Goal: Transaction & Acquisition: Purchase product/service

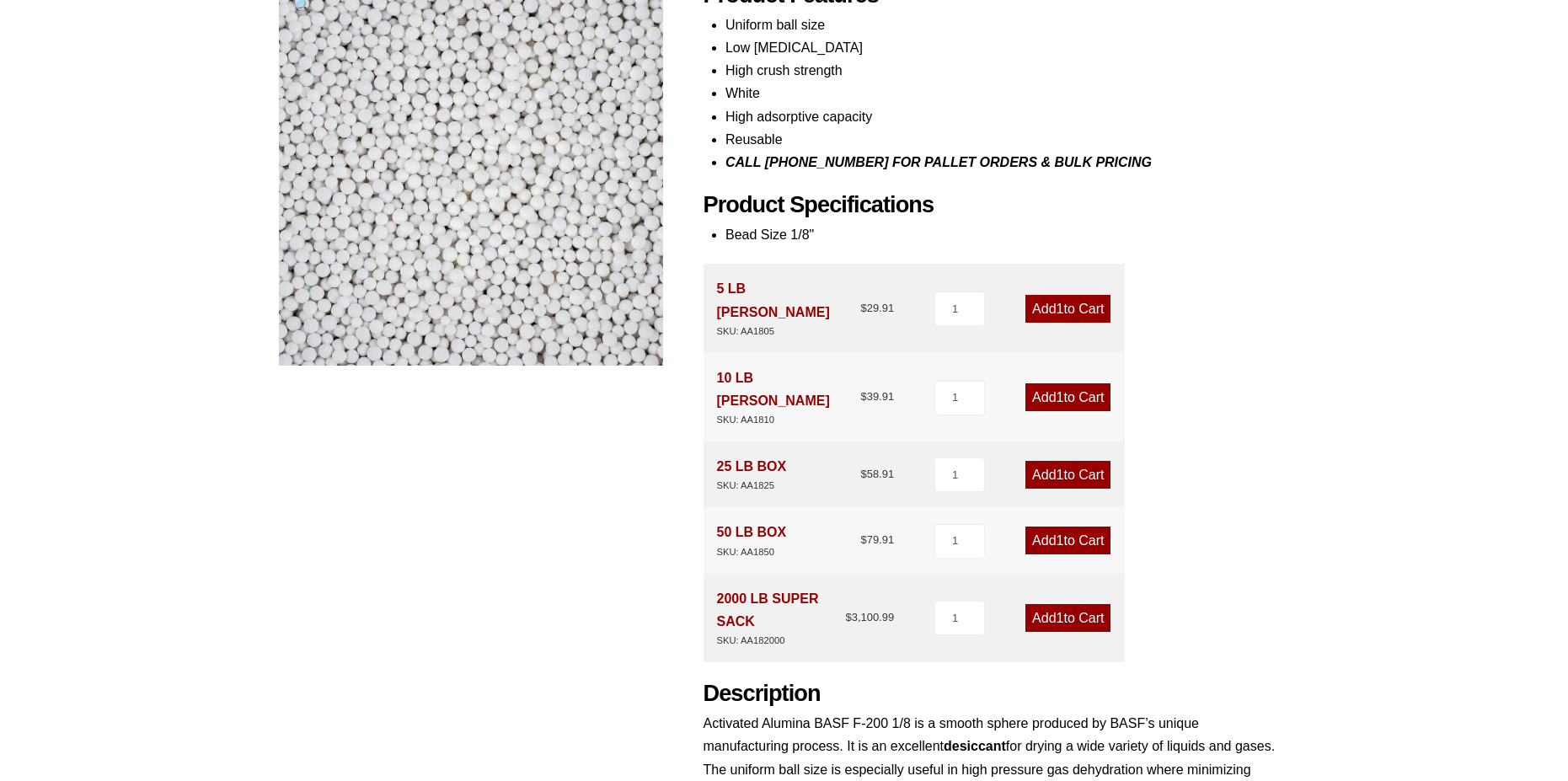
scroll to position [252, 0]
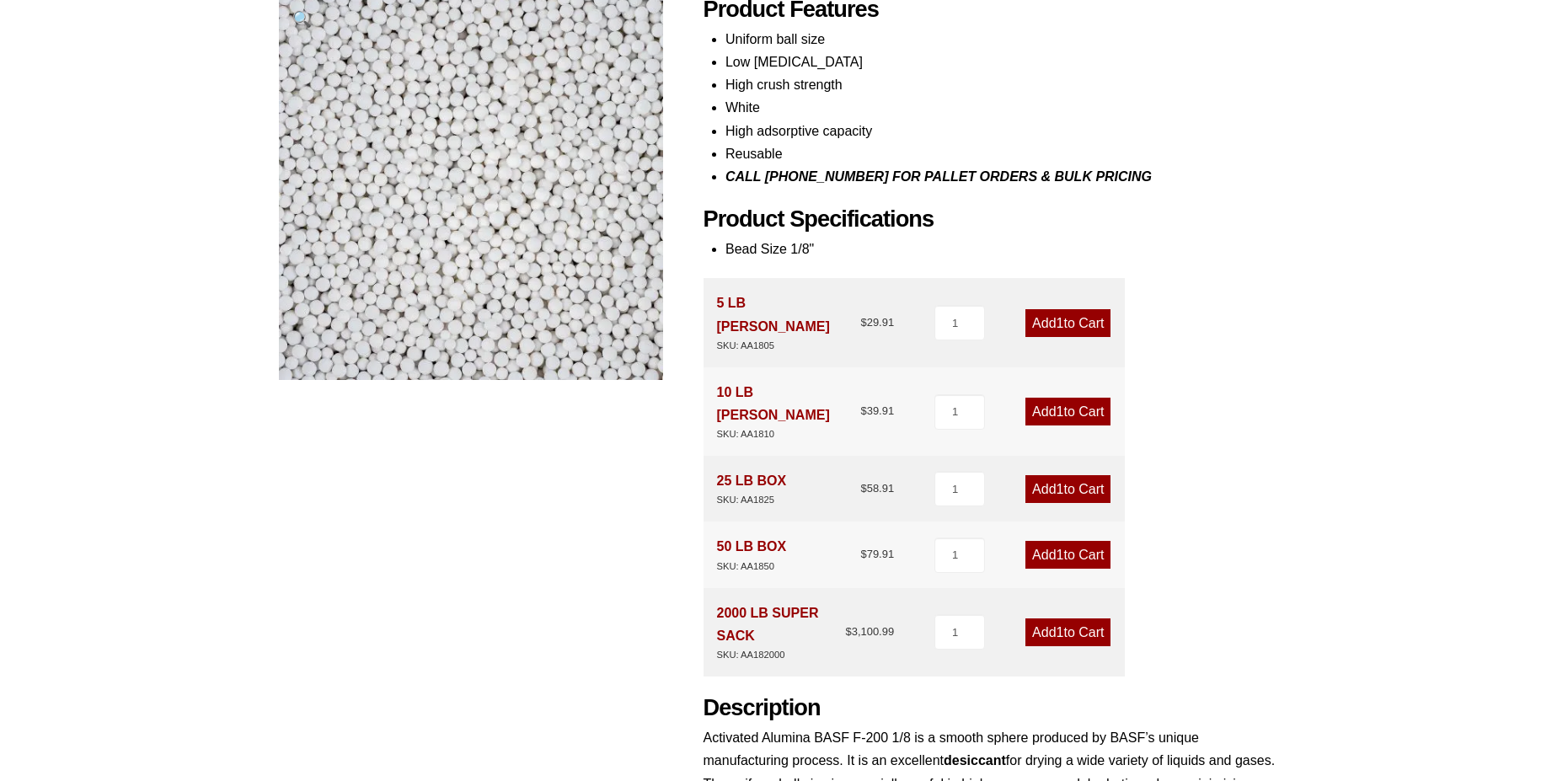
drag, startPoint x: 1089, startPoint y: 309, endPoint x: 1234, endPoint y: 328, distance: 146.2
click at [1089, 309] on link "Add 1 to Cart" at bounding box center [1068, 322] width 85 height 27
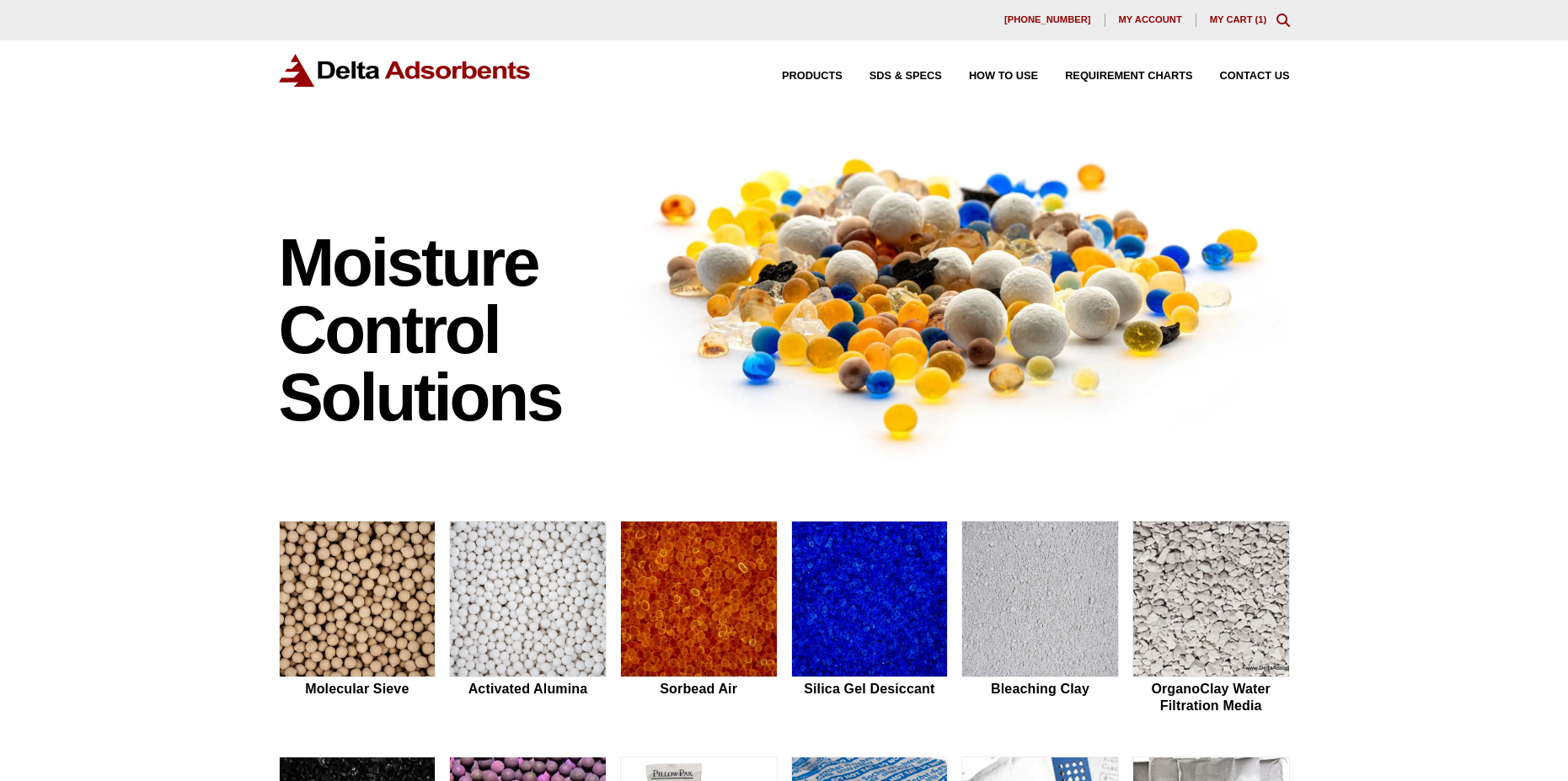
click at [1243, 20] on link "My Cart ( 1 )" at bounding box center [1238, 19] width 58 height 10
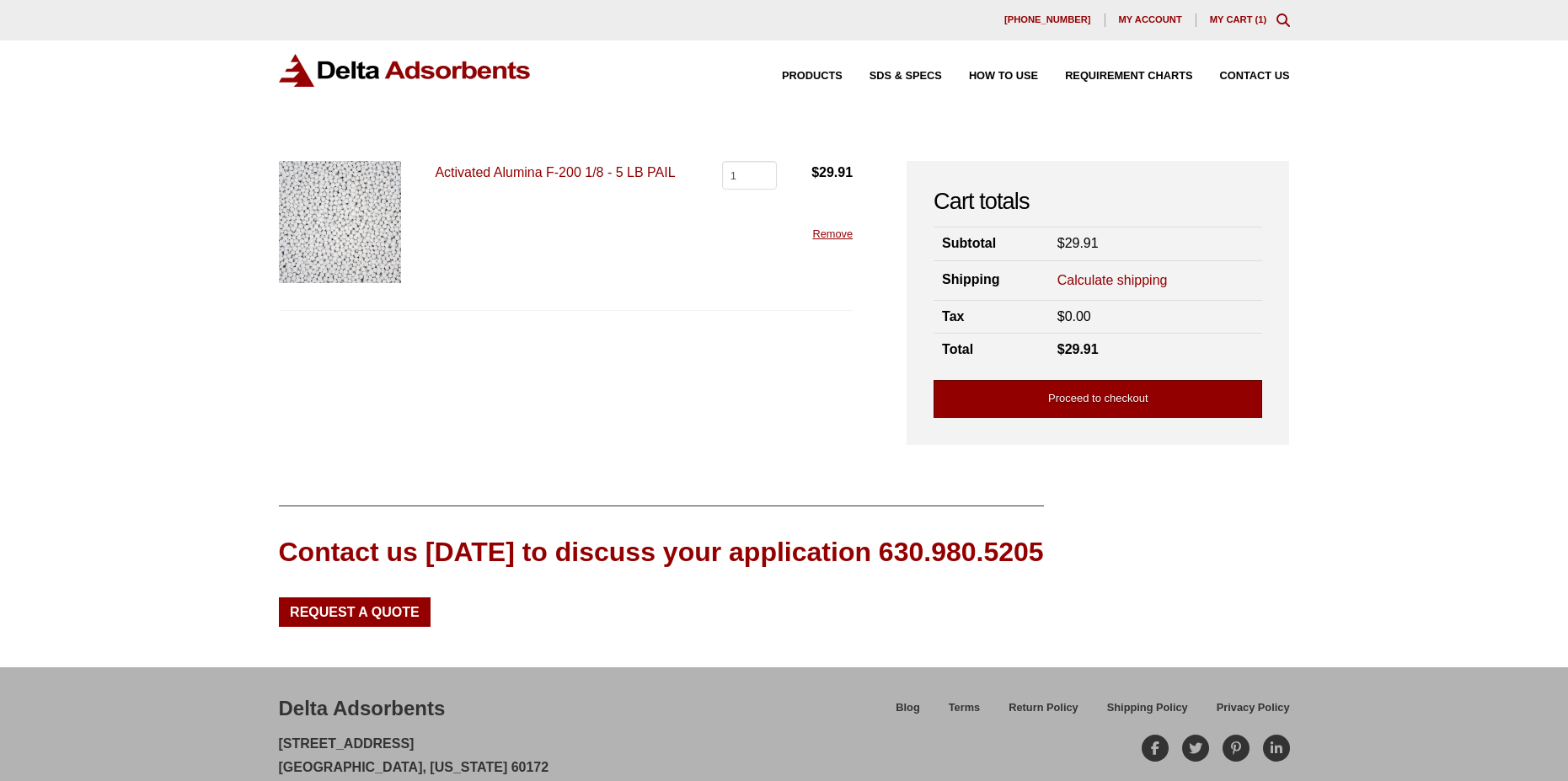
click at [1091, 396] on link "Proceed to checkout" at bounding box center [1098, 399] width 329 height 38
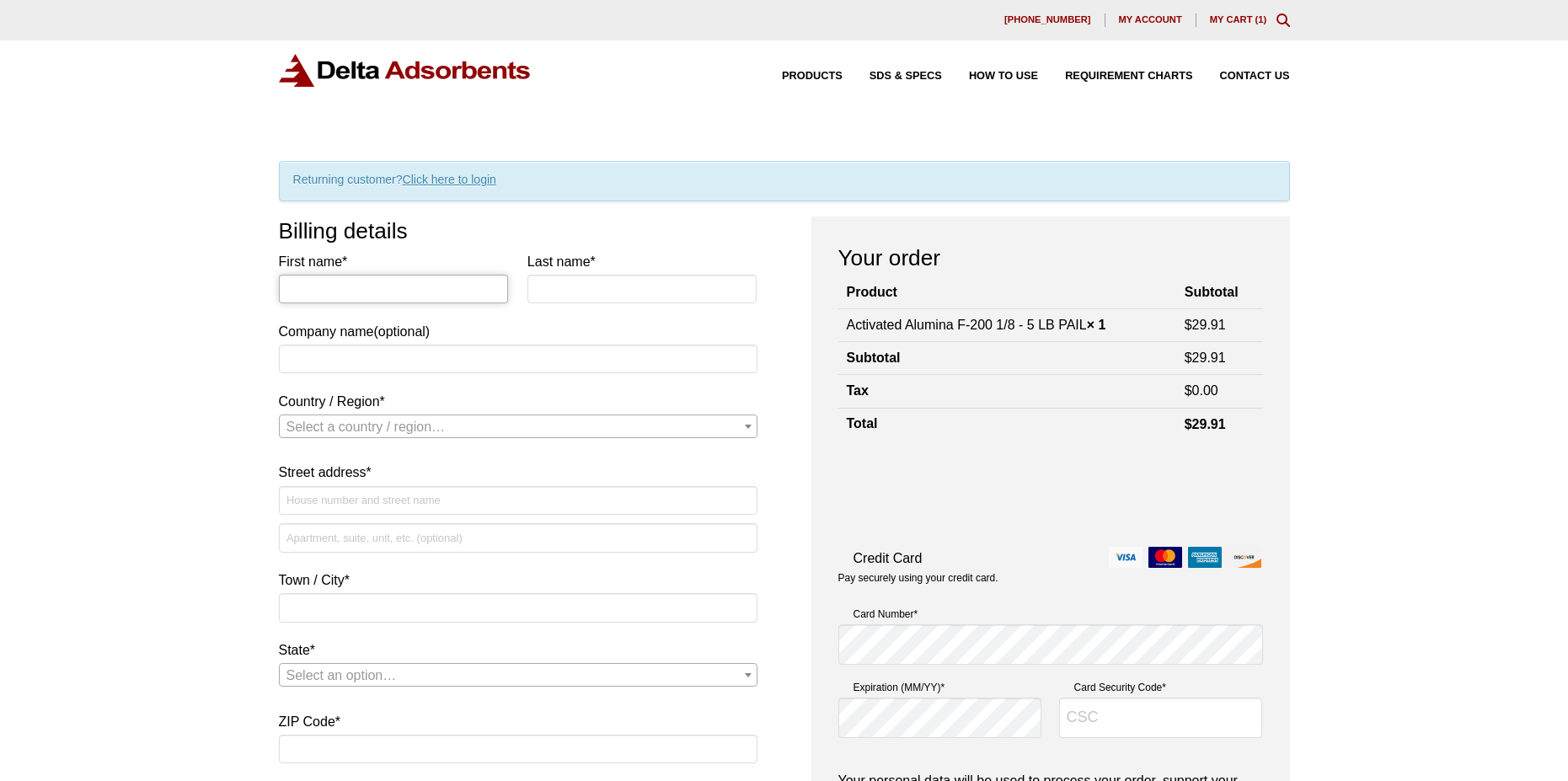
click at [441, 292] on input "First name *" at bounding box center [393, 289] width 230 height 28
type input "[PERSON_NAME]"
type input "Pacific Resource Recovery"
select select "US"
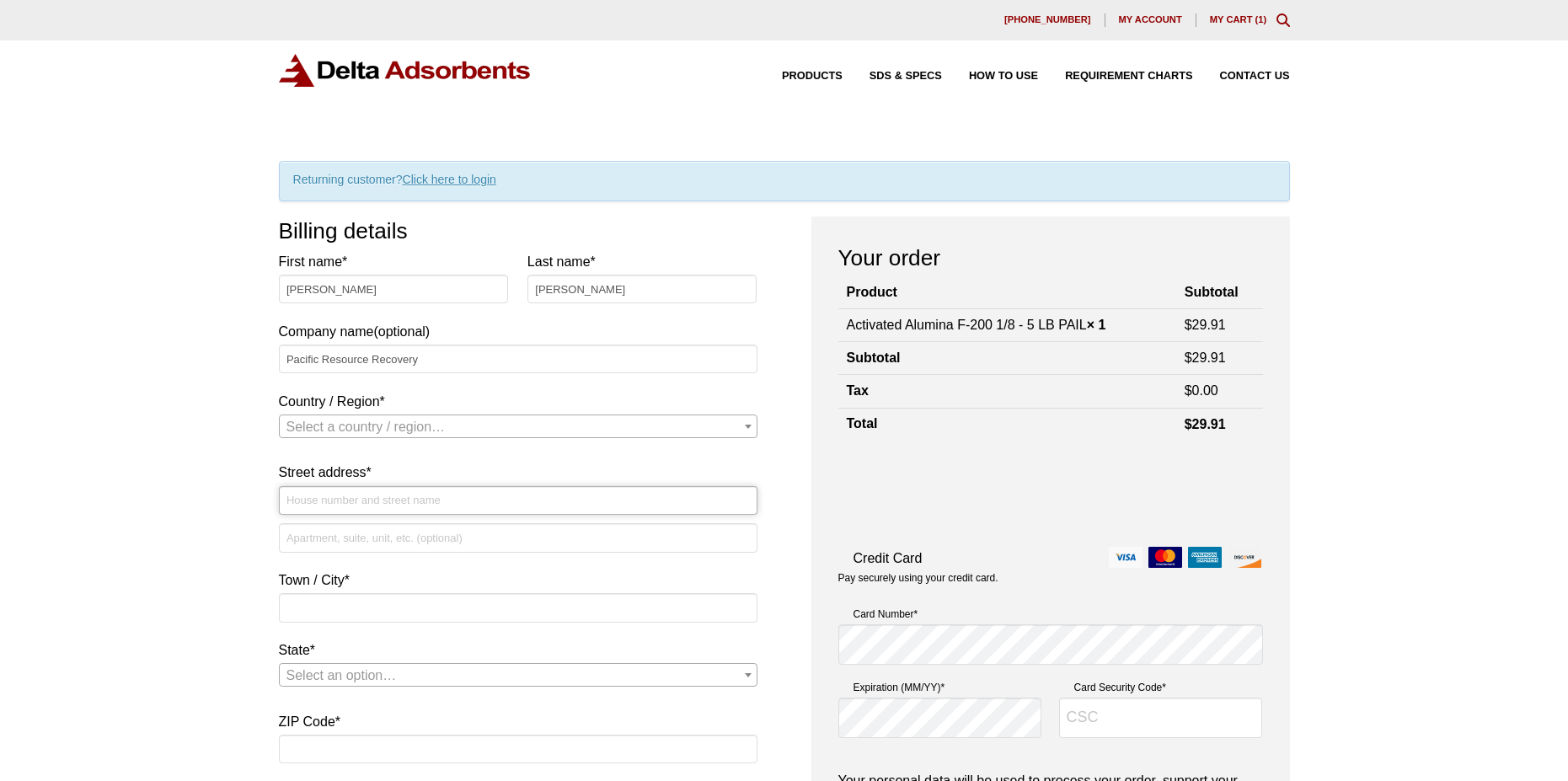
type input "3150 E. Pico Boulevard"
type input "Los Angeles"
type input "90023"
type input "13236476724"
type input "mmelchor@pacificresourcerecovery.com"
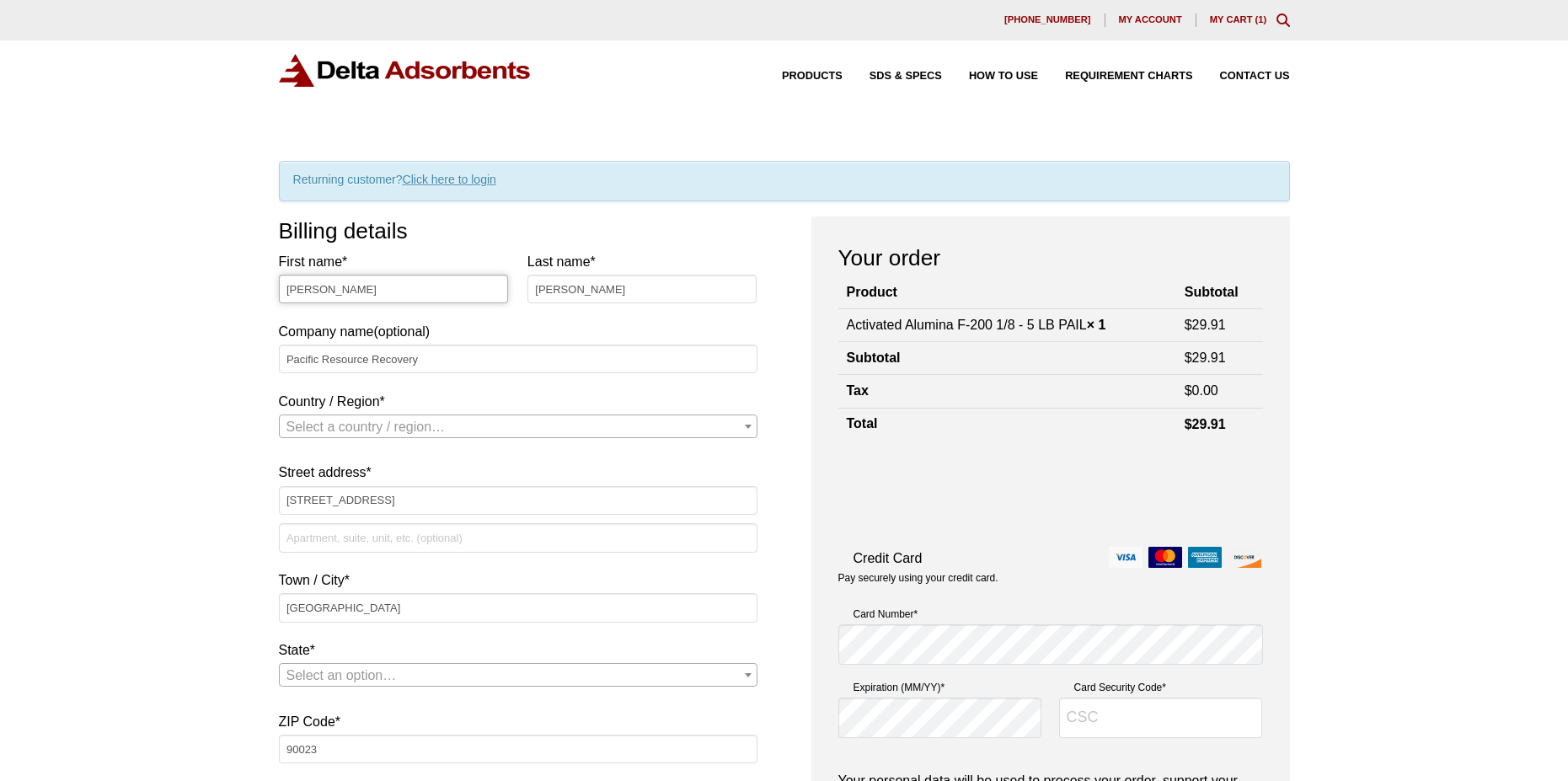
select select "US"
select select "CA"
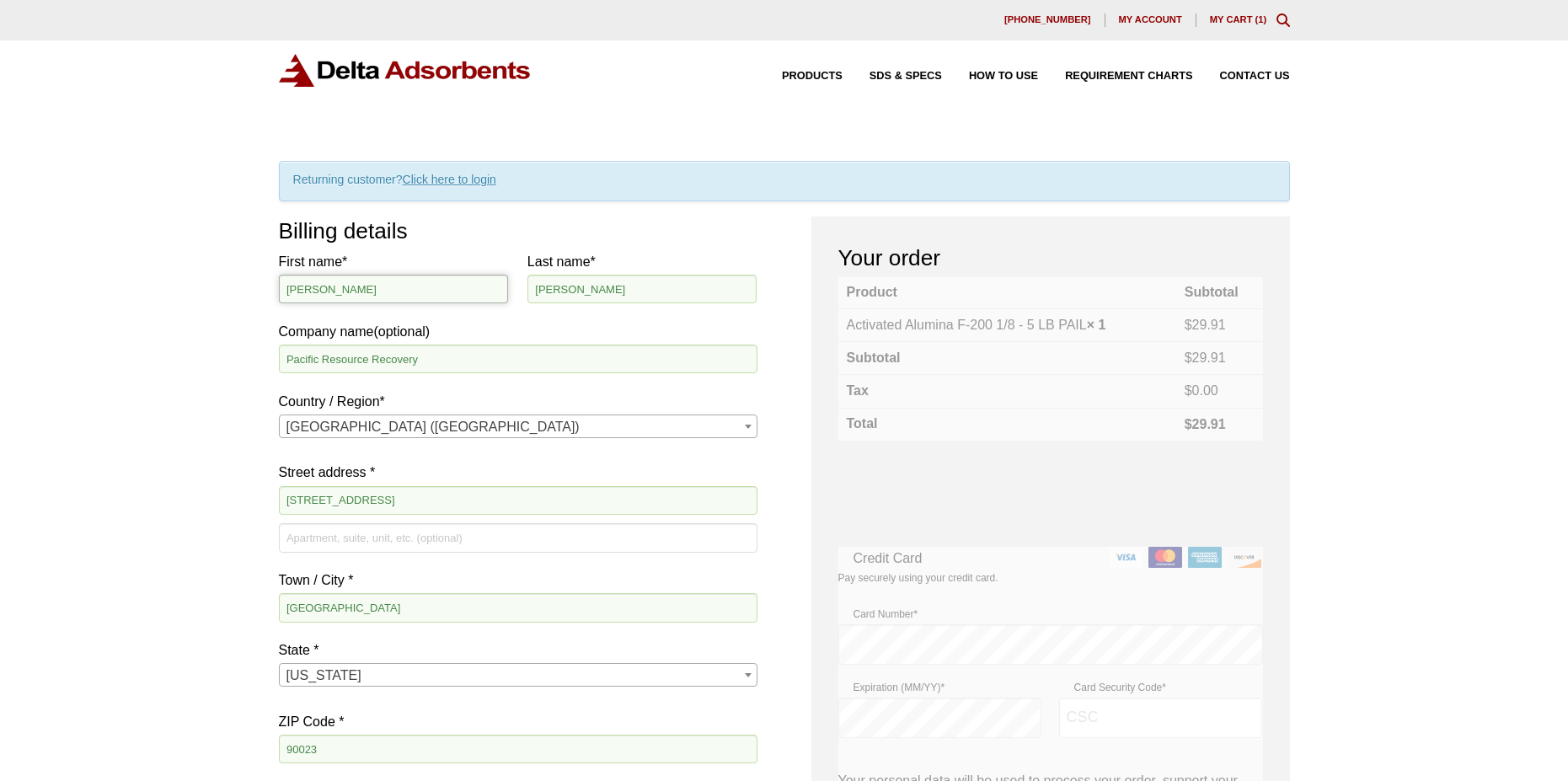
click at [463, 289] on input "Manuel" at bounding box center [393, 289] width 230 height 28
type input "Manuel"
click at [598, 287] on input "Melchor" at bounding box center [642, 289] width 230 height 28
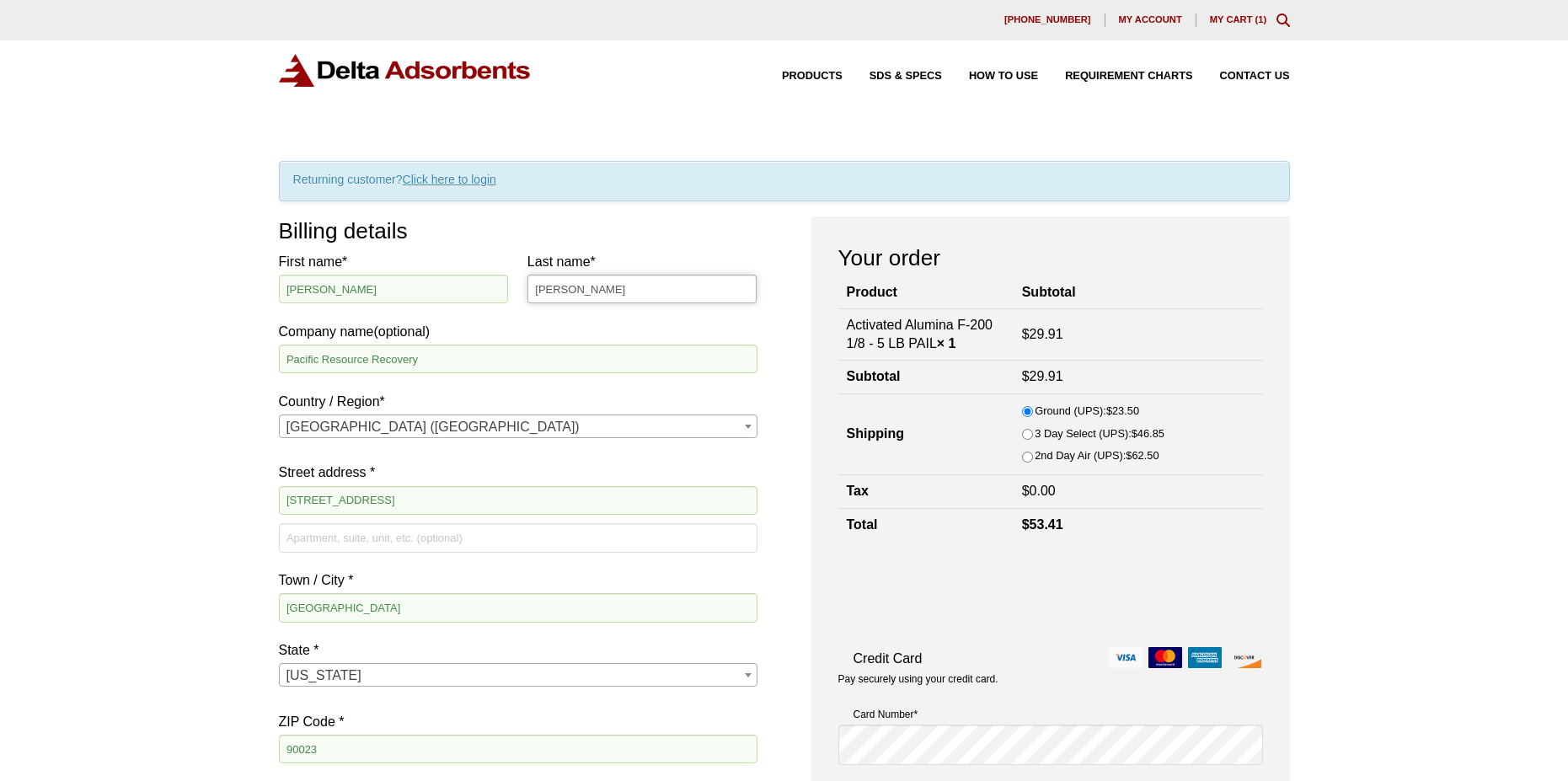
type input "Melchor"
click at [378, 288] on input "Manuel" at bounding box center [393, 289] width 230 height 28
click at [358, 288] on input "Manuel" at bounding box center [393, 289] width 230 height 28
type input "Manuel"
click at [582, 294] on input "Melchor" at bounding box center [642, 289] width 230 height 28
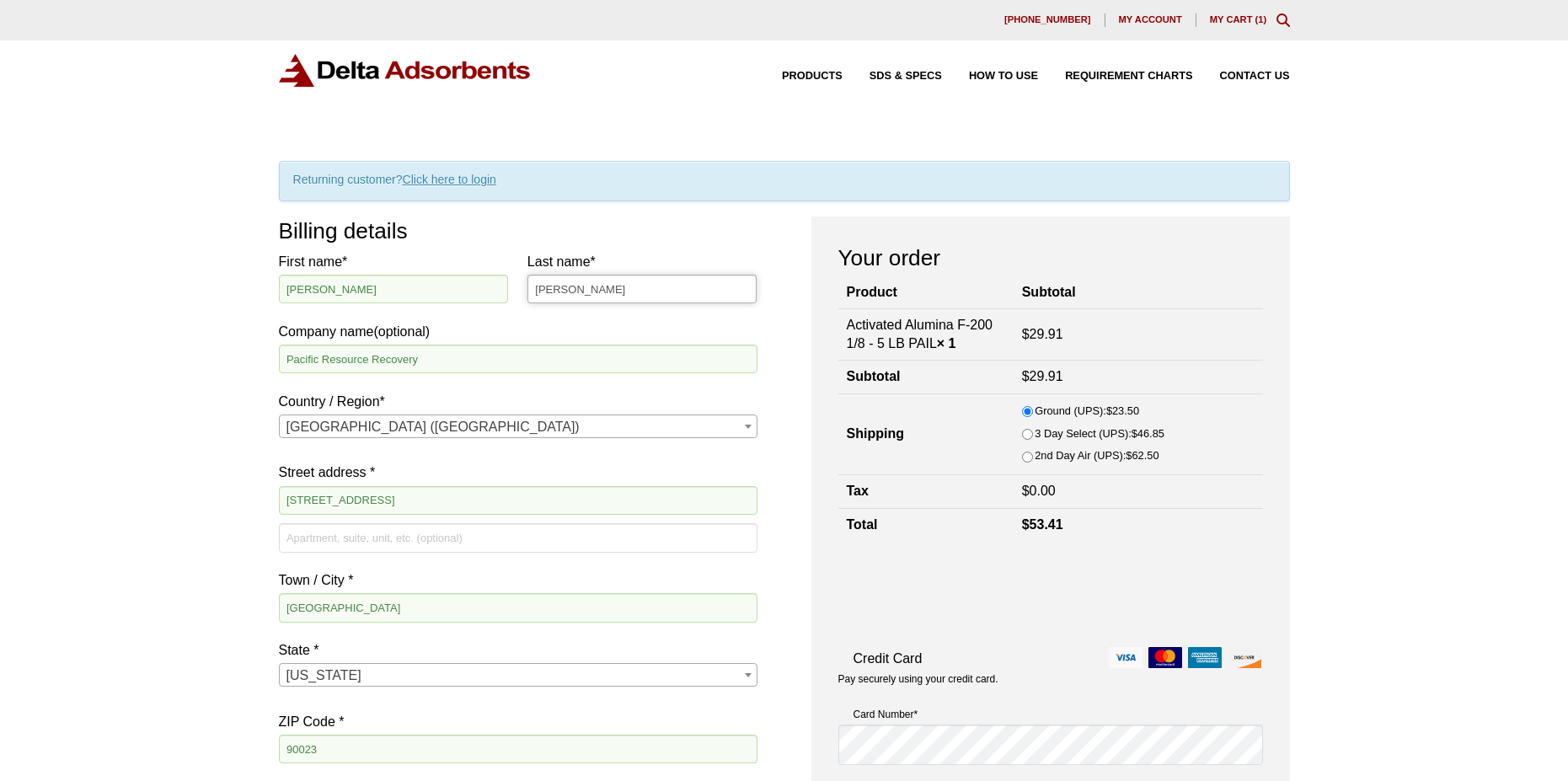
type input "Melchor"
click at [445, 359] on input "Pacific Resource Recovery" at bounding box center [518, 359] width 478 height 28
type input "Pacific Resource Recovery"
click at [398, 500] on input "[STREET_ADDRESS]" at bounding box center [518, 500] width 478 height 28
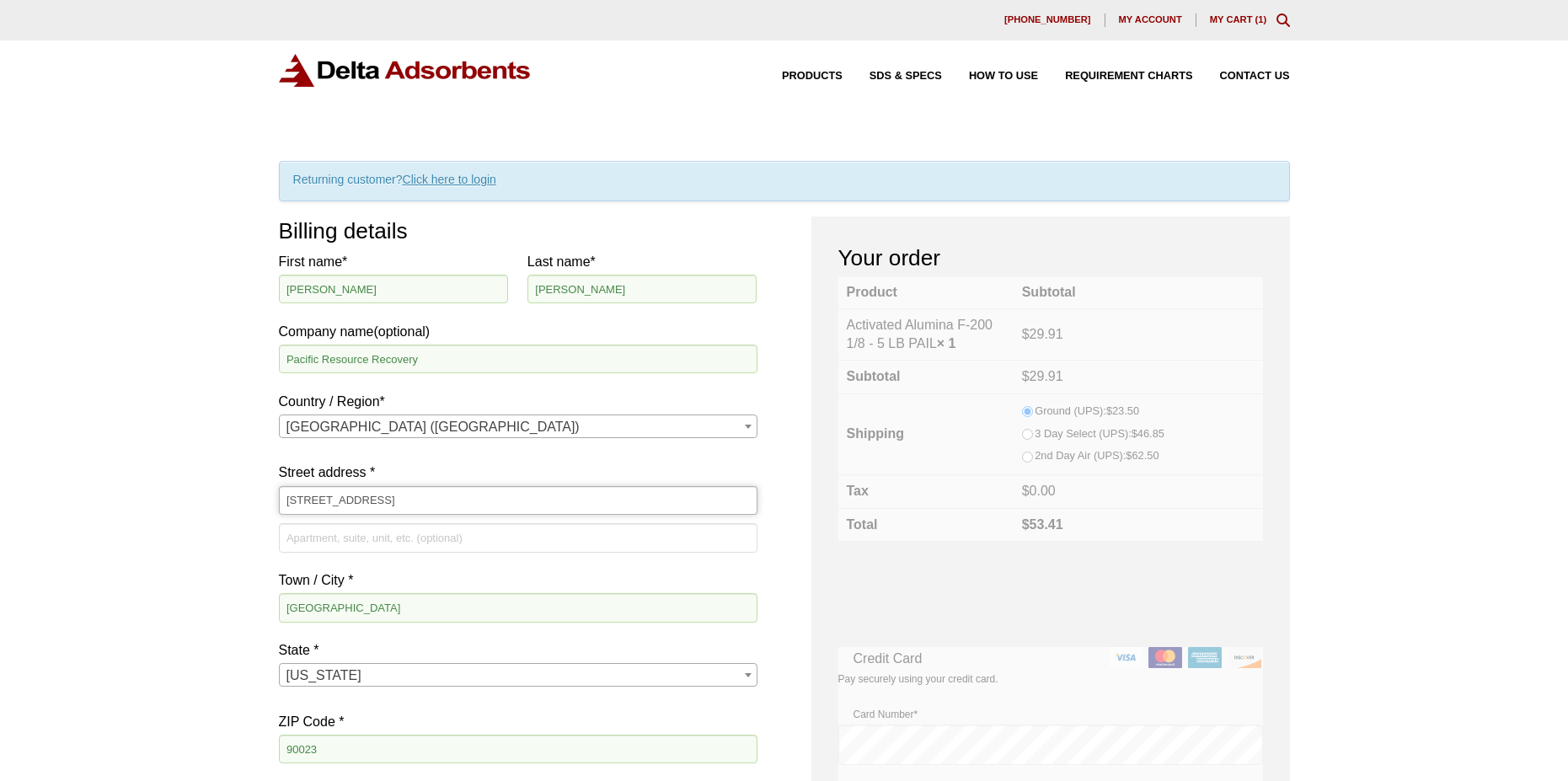
type input "[STREET_ADDRESS]"
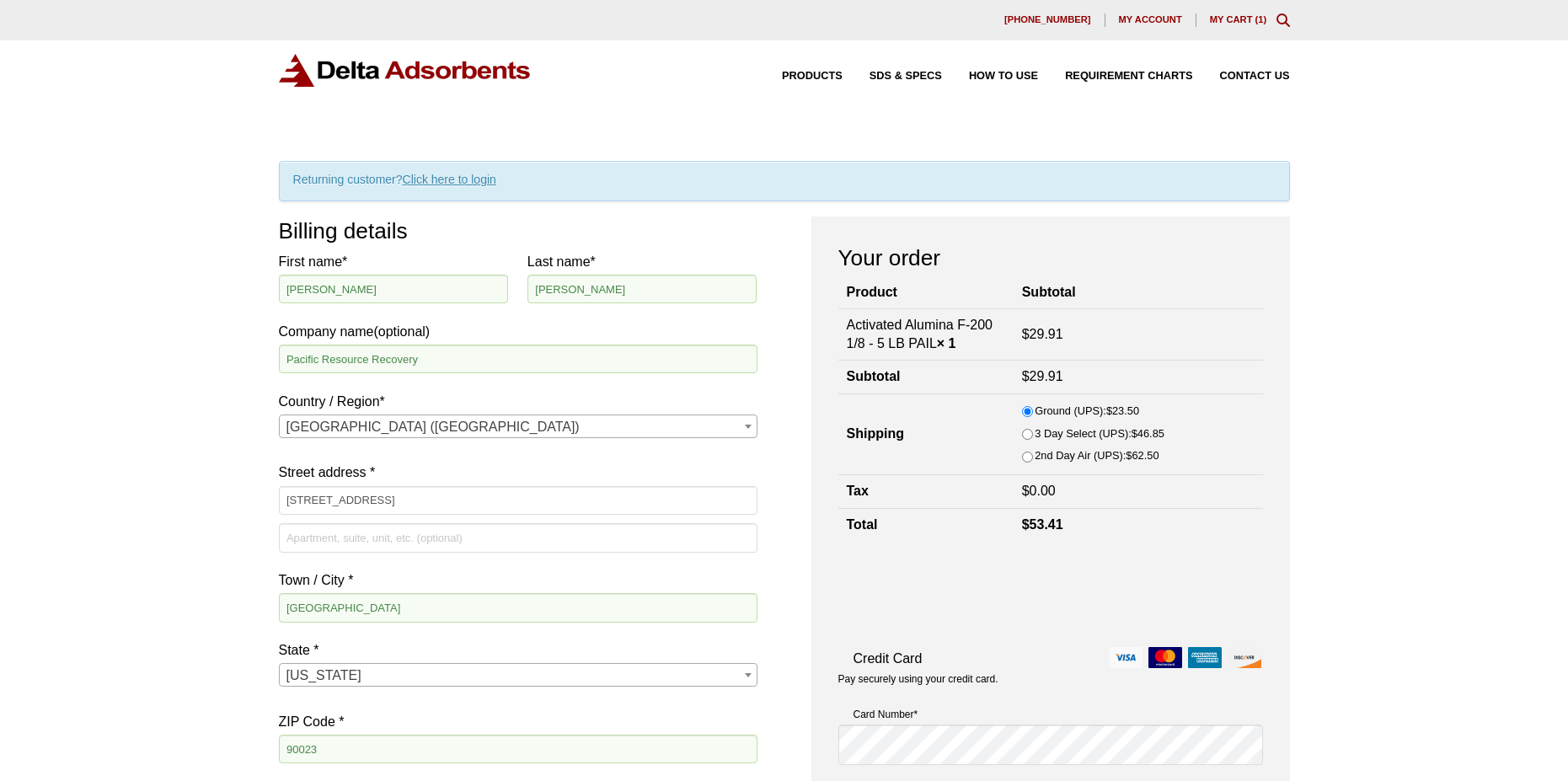
click at [368, 616] on input "Los Angeles" at bounding box center [518, 608] width 478 height 28
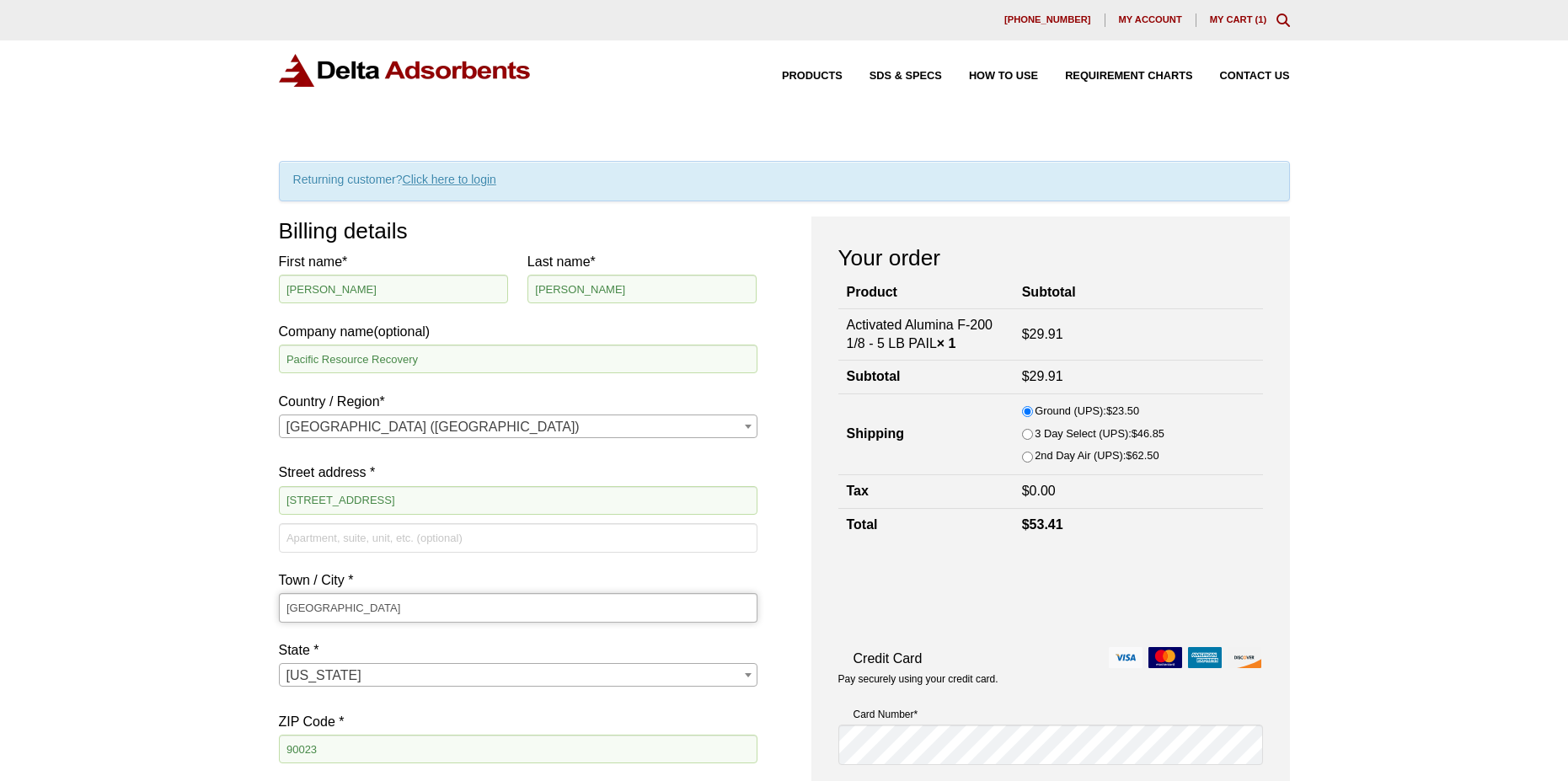
type input "Los Angeles"
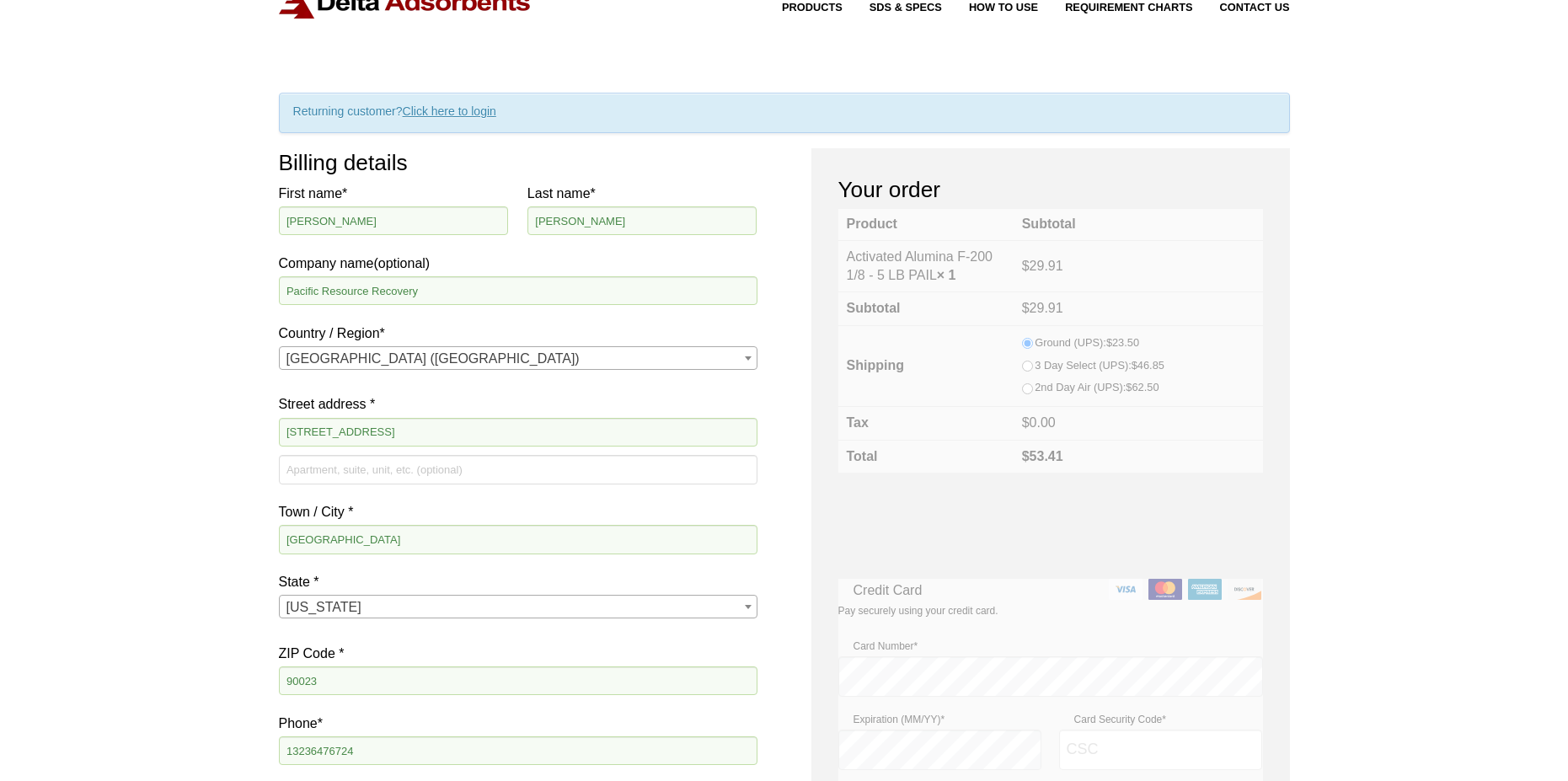
scroll to position [168, 0]
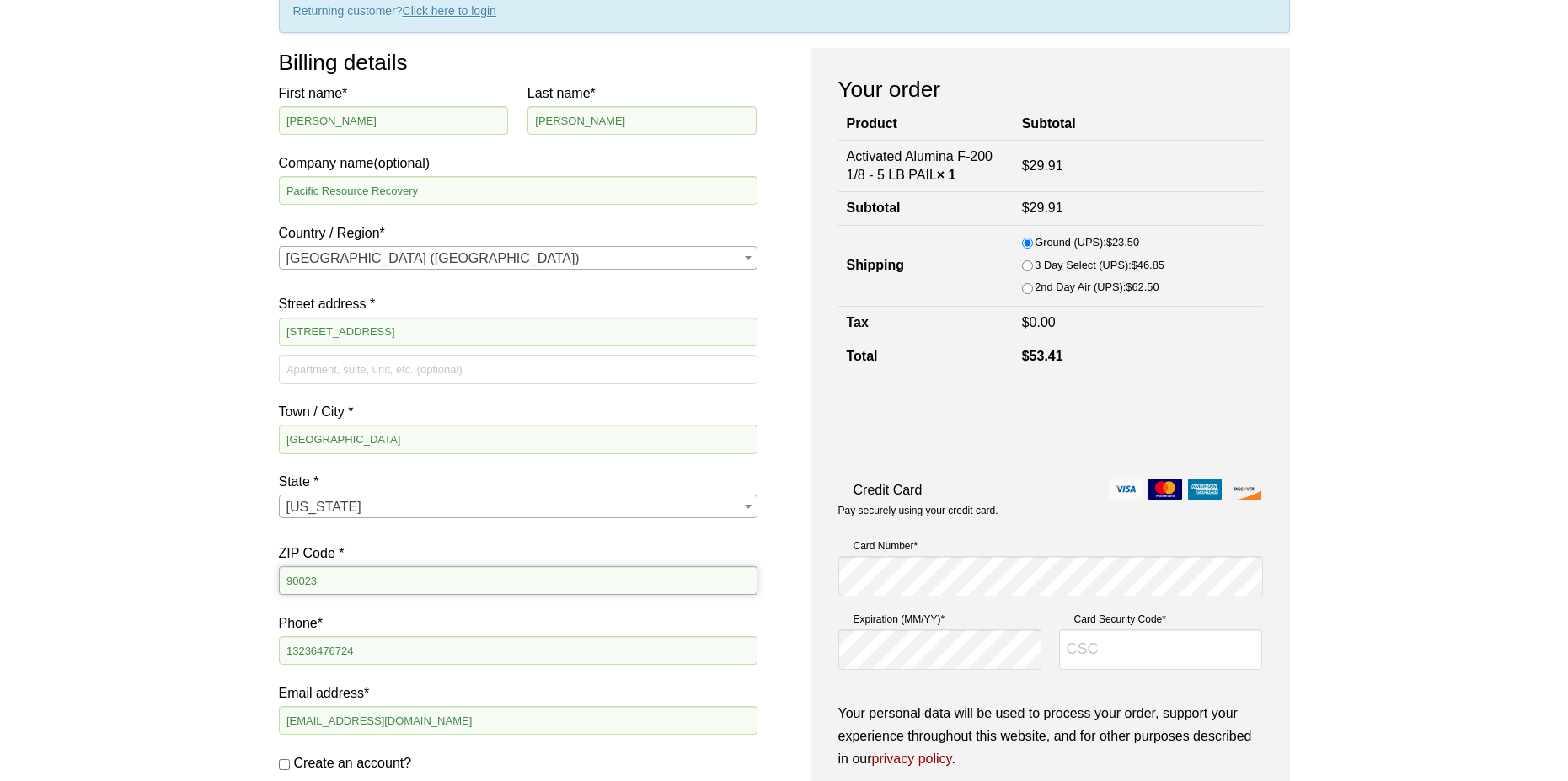
click at [336, 578] on input "90023" at bounding box center [518, 581] width 478 height 28
type input "90023"
click at [251, 573] on div "Our website has detected that you are using an outdated browser that will preve…" at bounding box center [784, 660] width 1568 height 1657
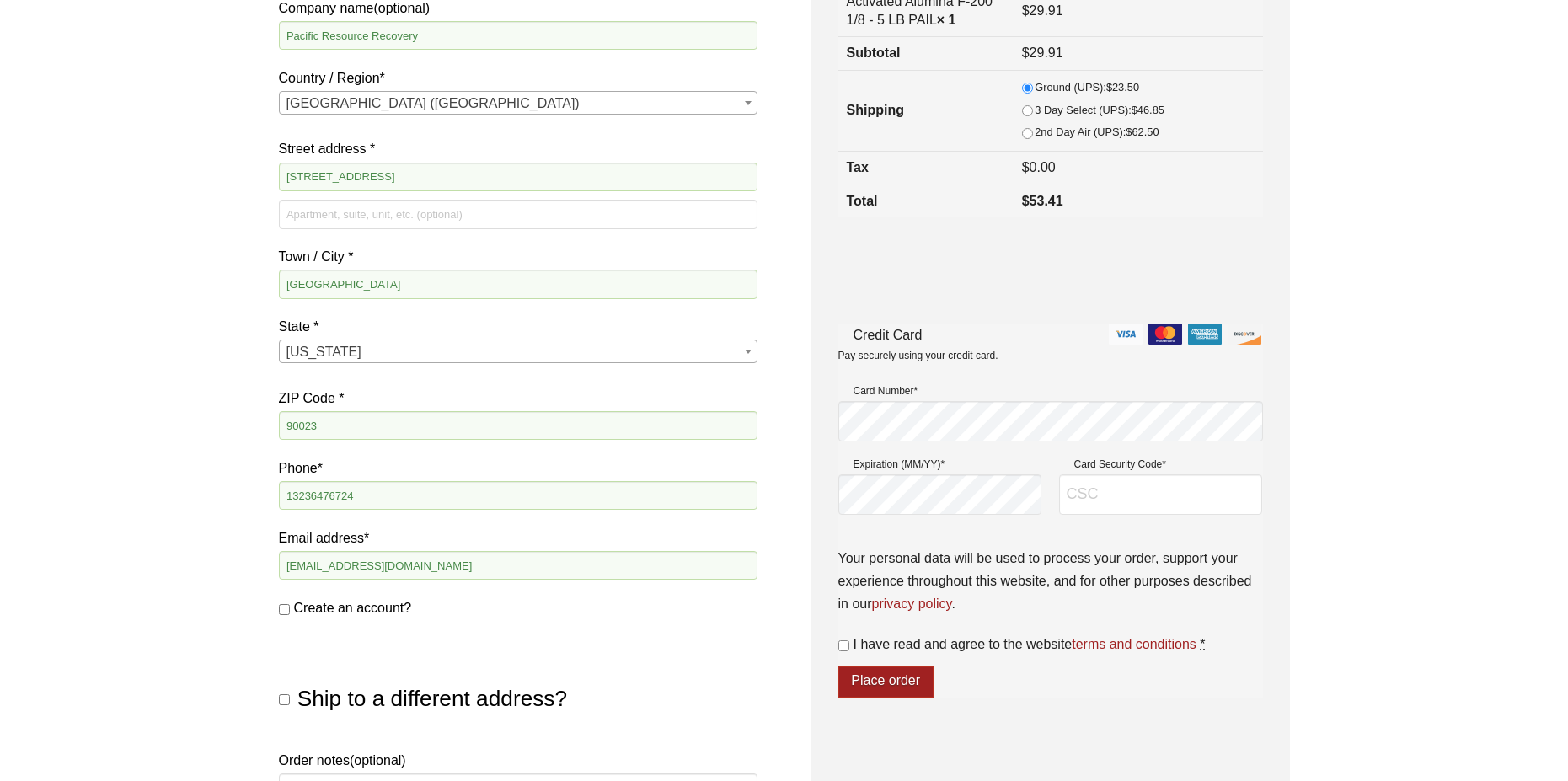
scroll to position [338, 0]
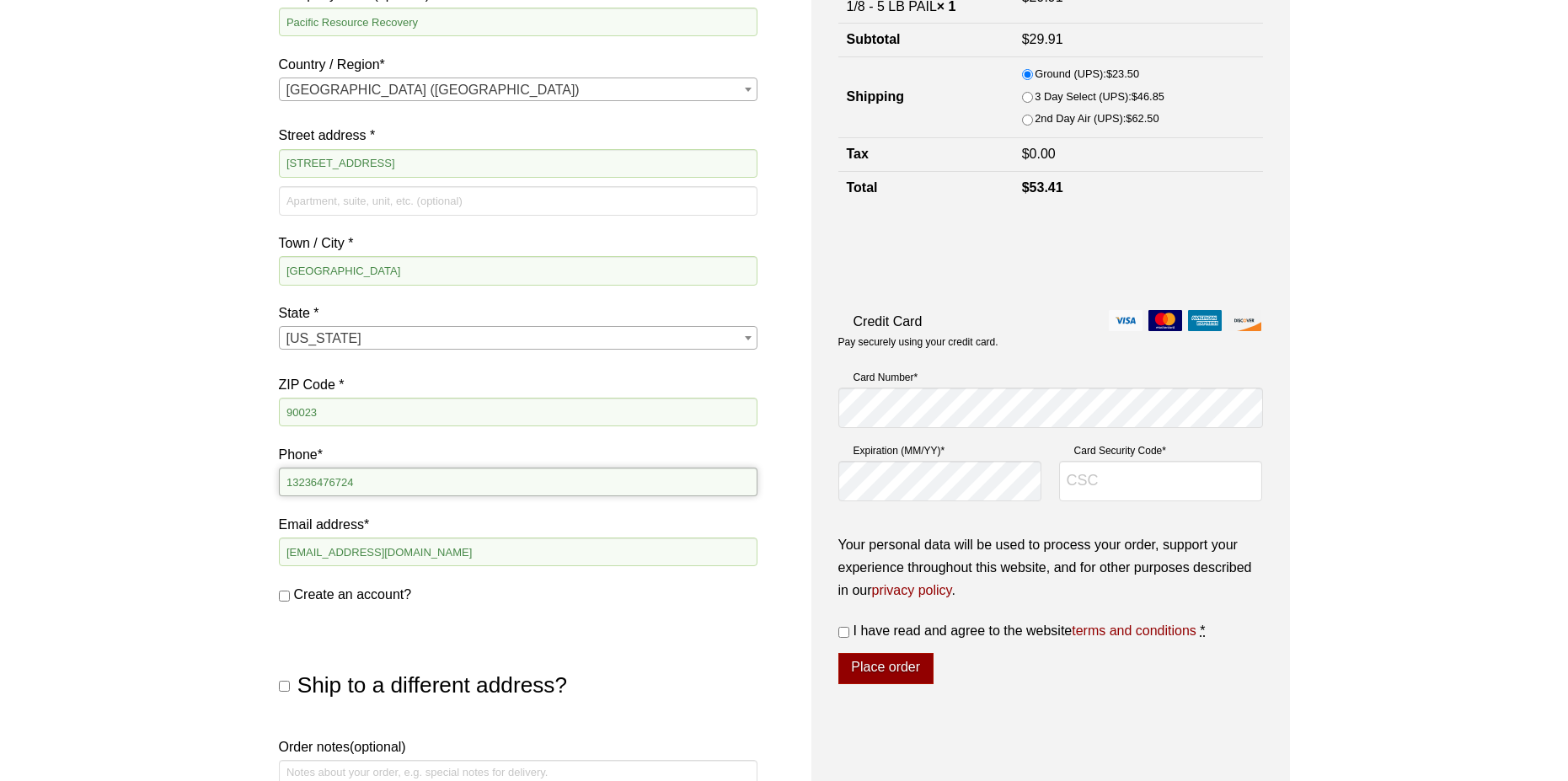
click at [387, 477] on input "13236476724" at bounding box center [518, 482] width 478 height 28
type input "13236476724"
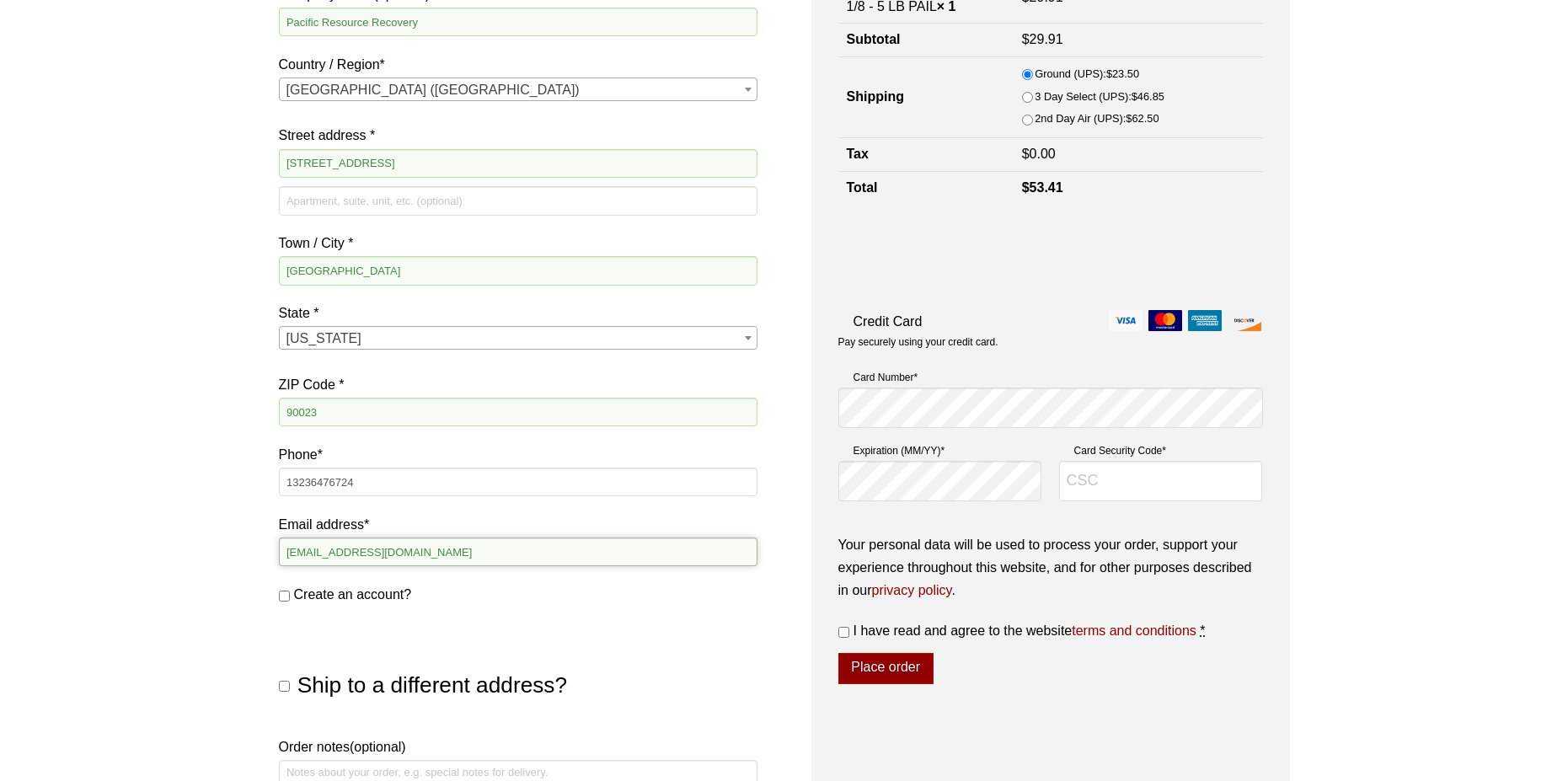
click at [611, 562] on input "mmelchor@pacificresourcerecovery.com" at bounding box center [518, 552] width 478 height 28
drag, startPoint x: 591, startPoint y: 551, endPoint x: 203, endPoint y: 543, distance: 388.1
click at [203, 543] on div "Our website has detected that you are using an outdated browser that will preve…" at bounding box center [784, 491] width 1568 height 1657
type input "[EMAIL_ADDRESS][DOMAIN_NAME]"
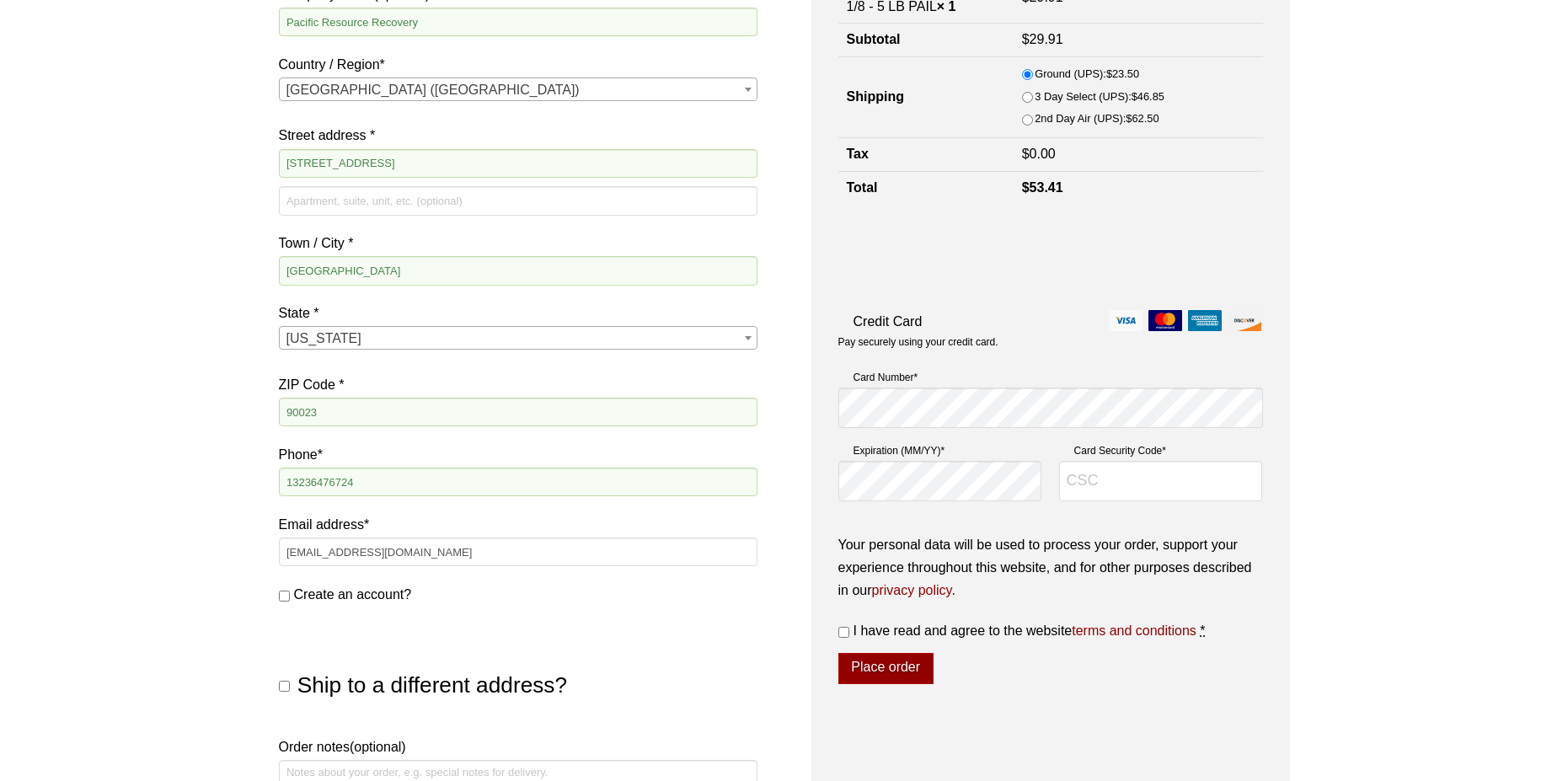
click at [119, 598] on div "Our website has detected that you are using an outdated browser that will preve…" at bounding box center [784, 491] width 1568 height 1657
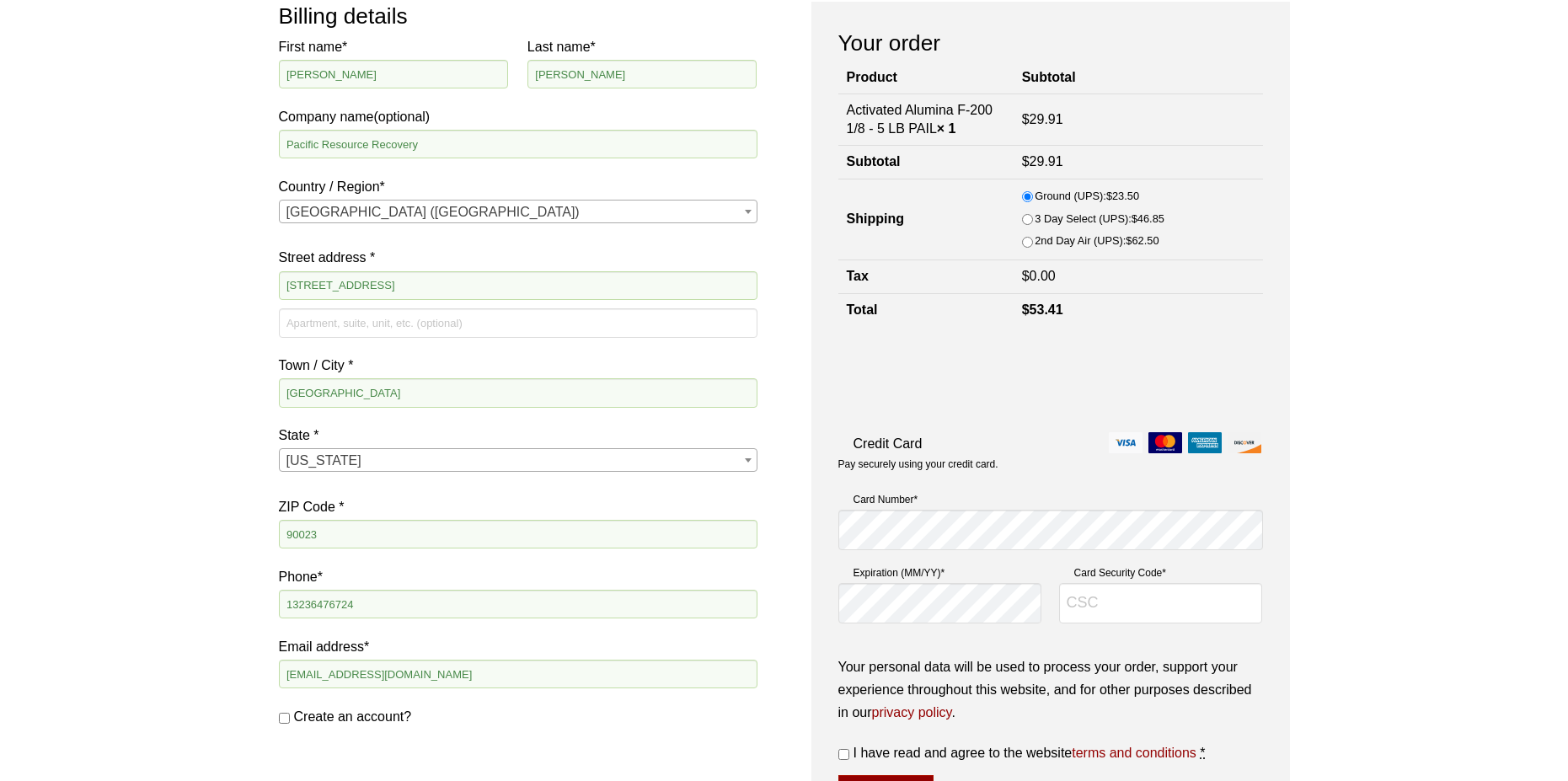
scroll to position [252, 0]
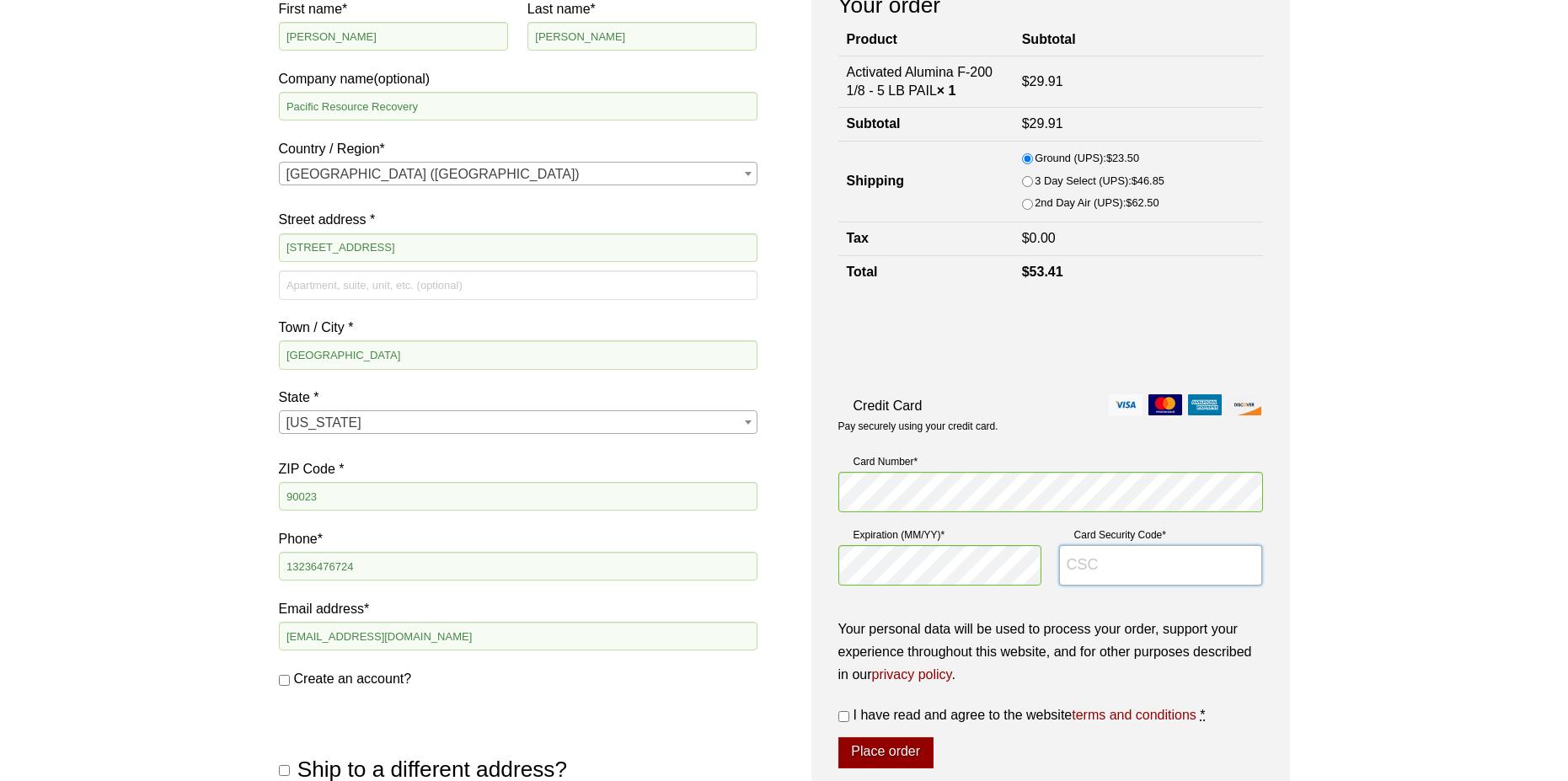
click at [1160, 564] on input "Card Security Code *" at bounding box center [1161, 565] width 204 height 41
type input "734"
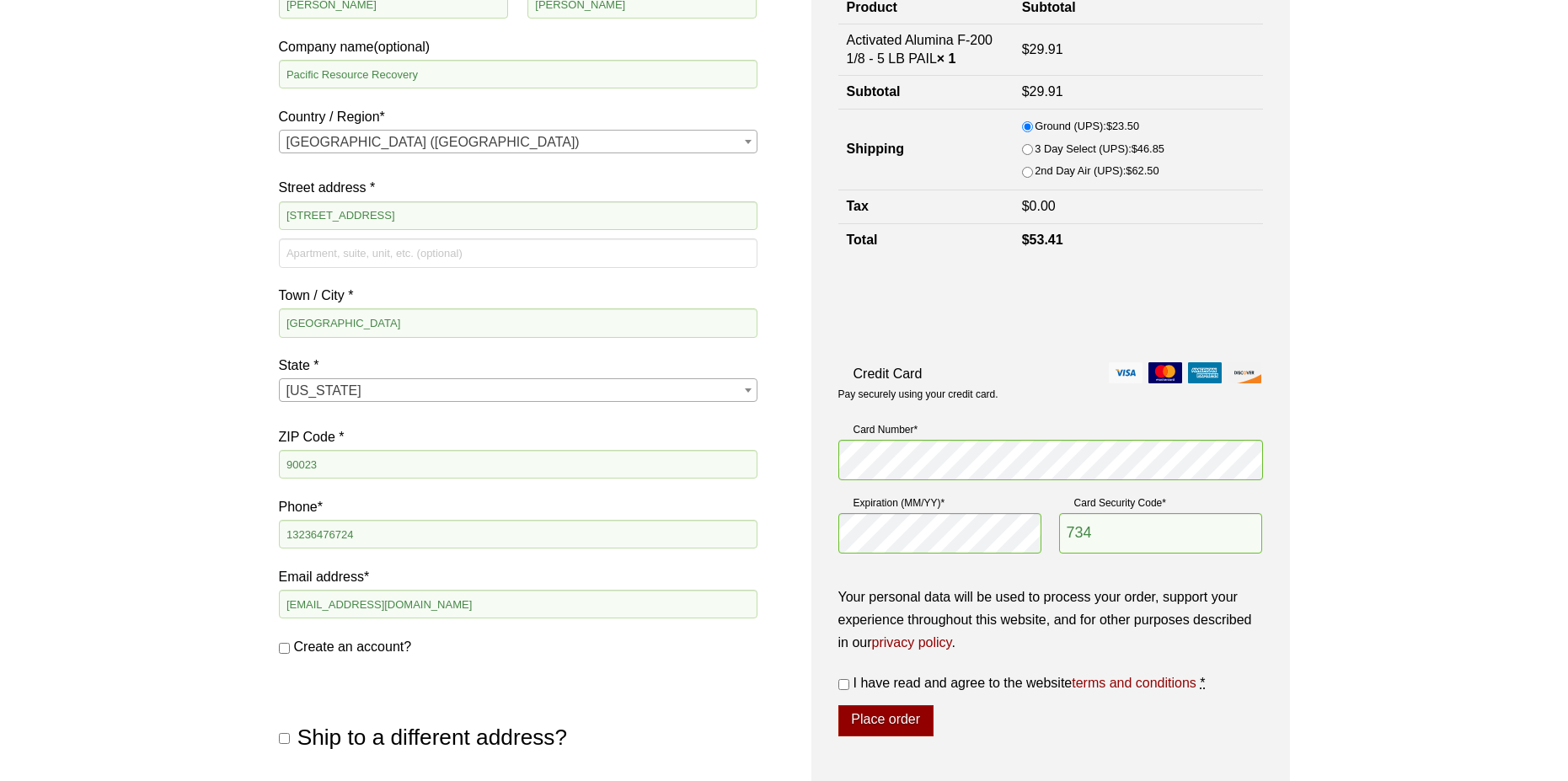
scroll to position [338, 0]
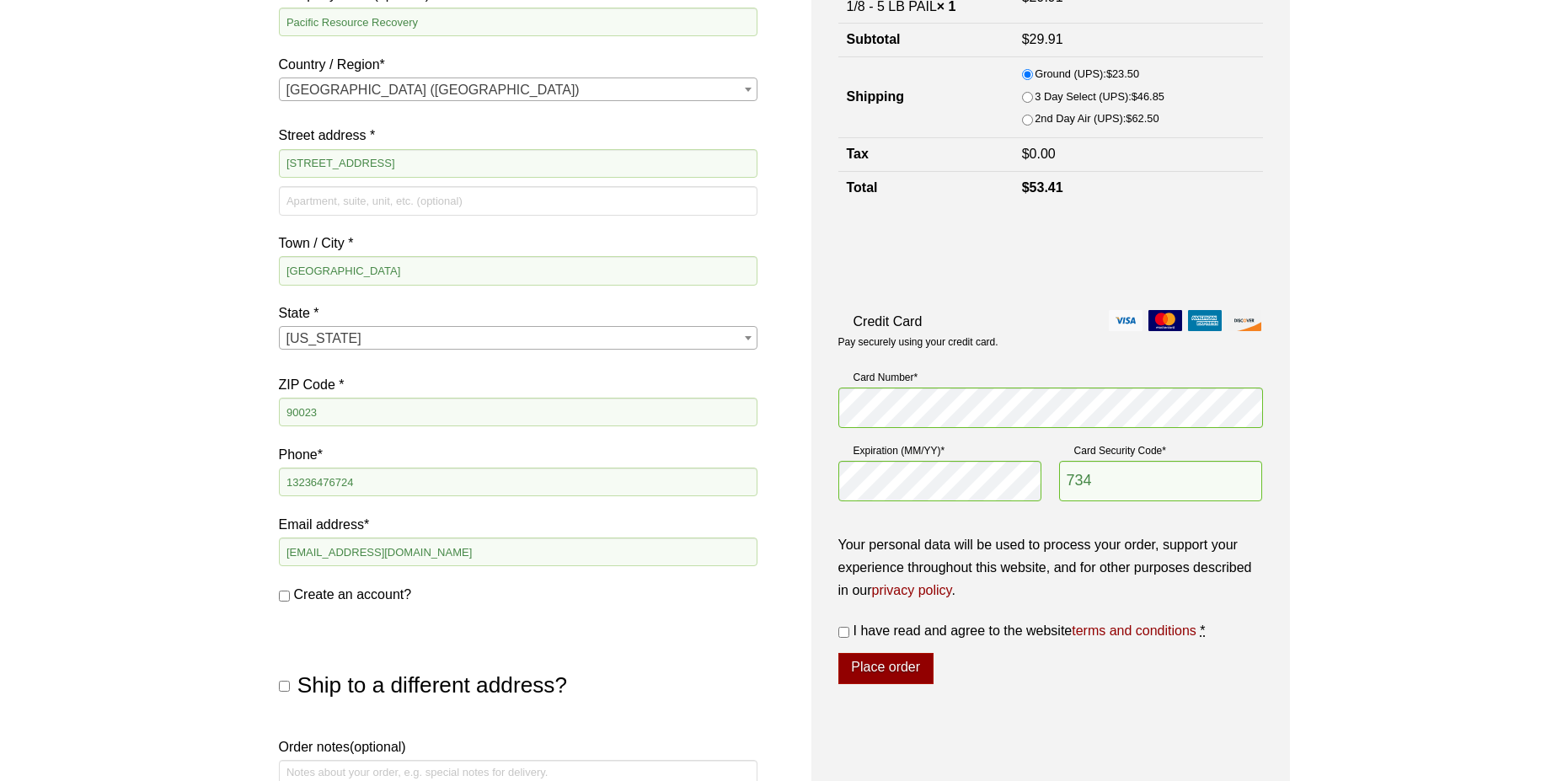
click at [843, 632] on input "I have read and agree to the website terms and conditions *" at bounding box center [844, 633] width 11 height 11
checkbox input "true"
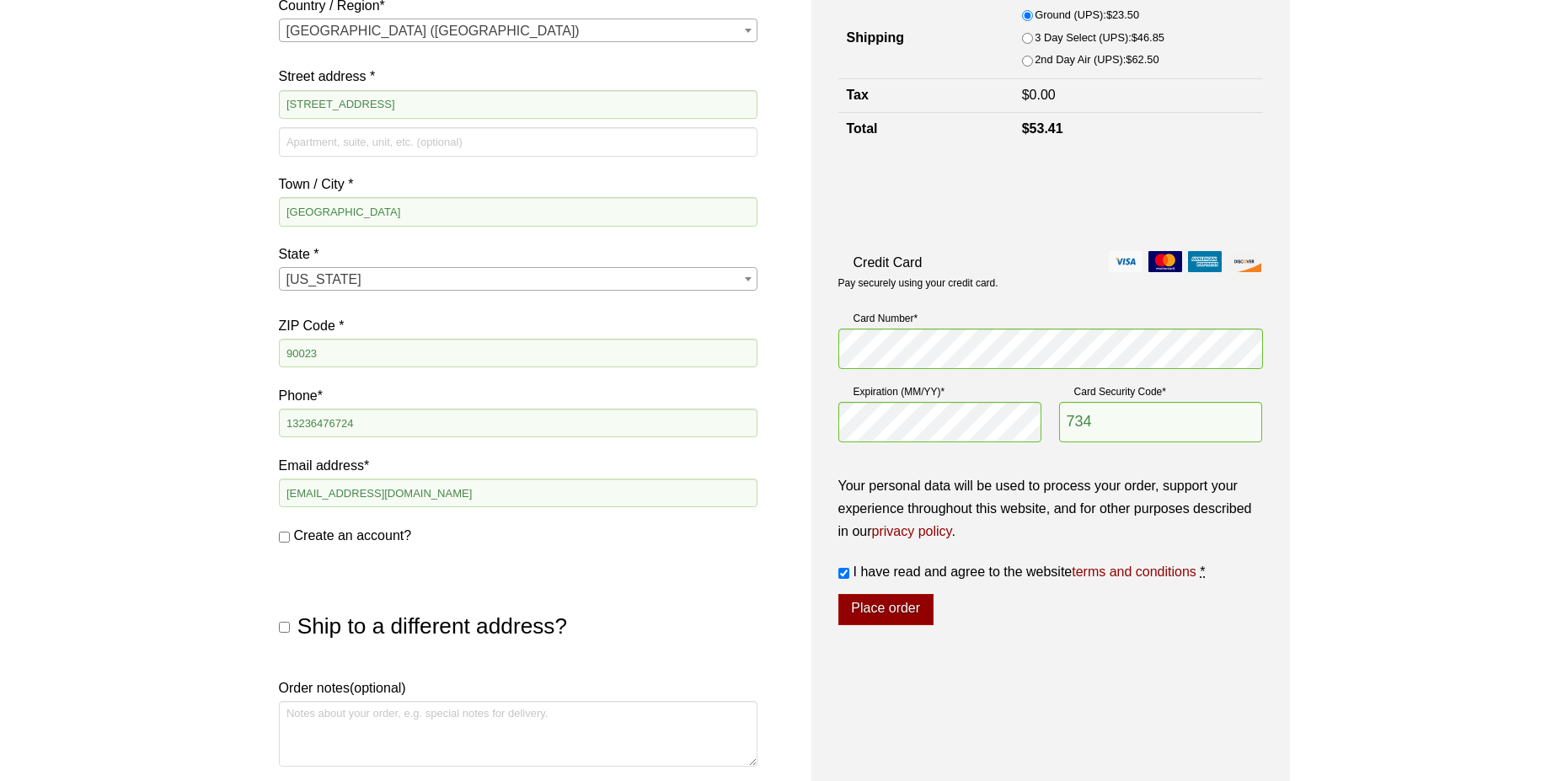
scroll to position [506, 0]
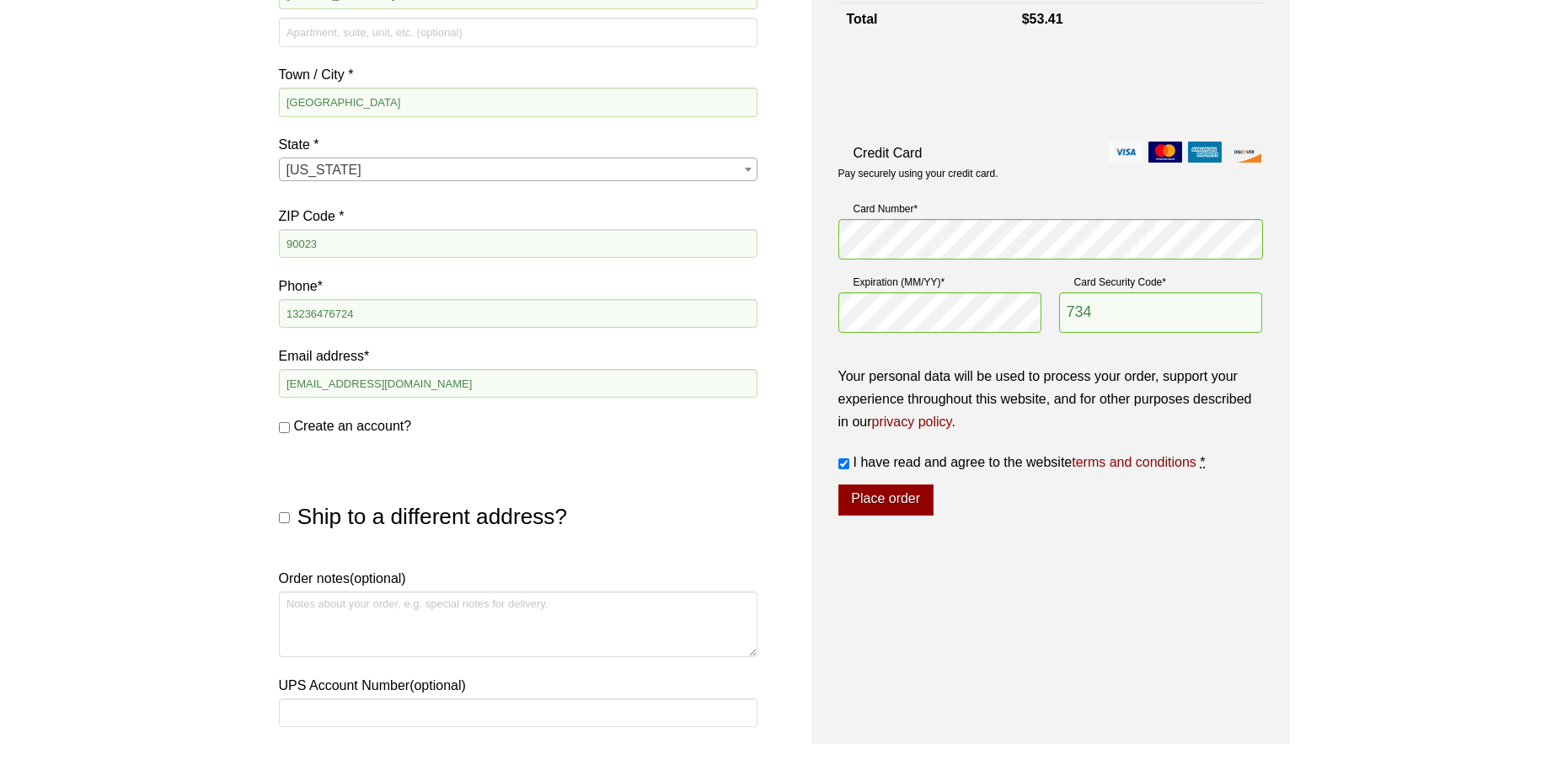
click at [286, 427] on input "Create an account?" at bounding box center [284, 428] width 11 height 11
checkbox input "true"
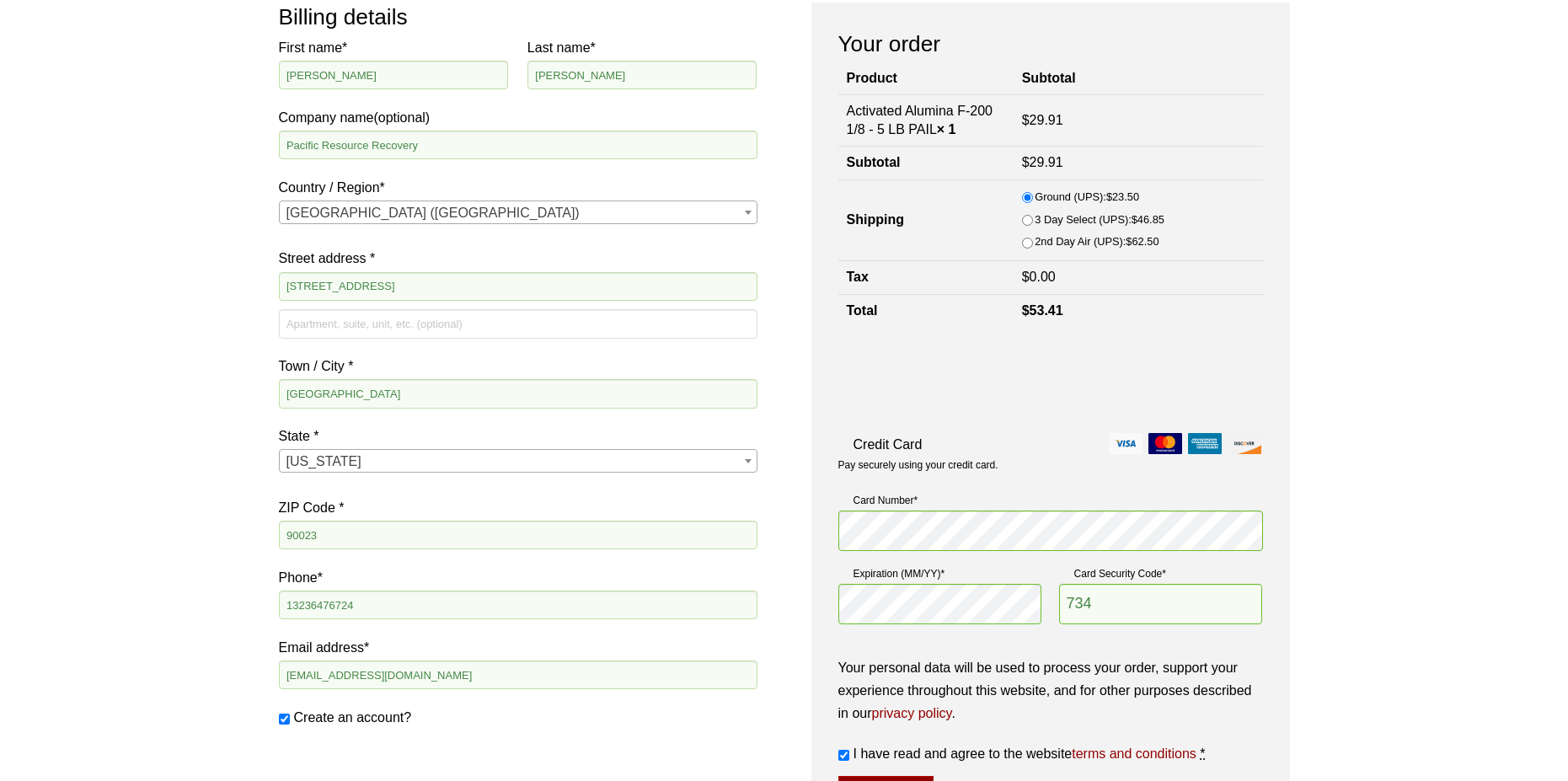
scroll to position [422, 0]
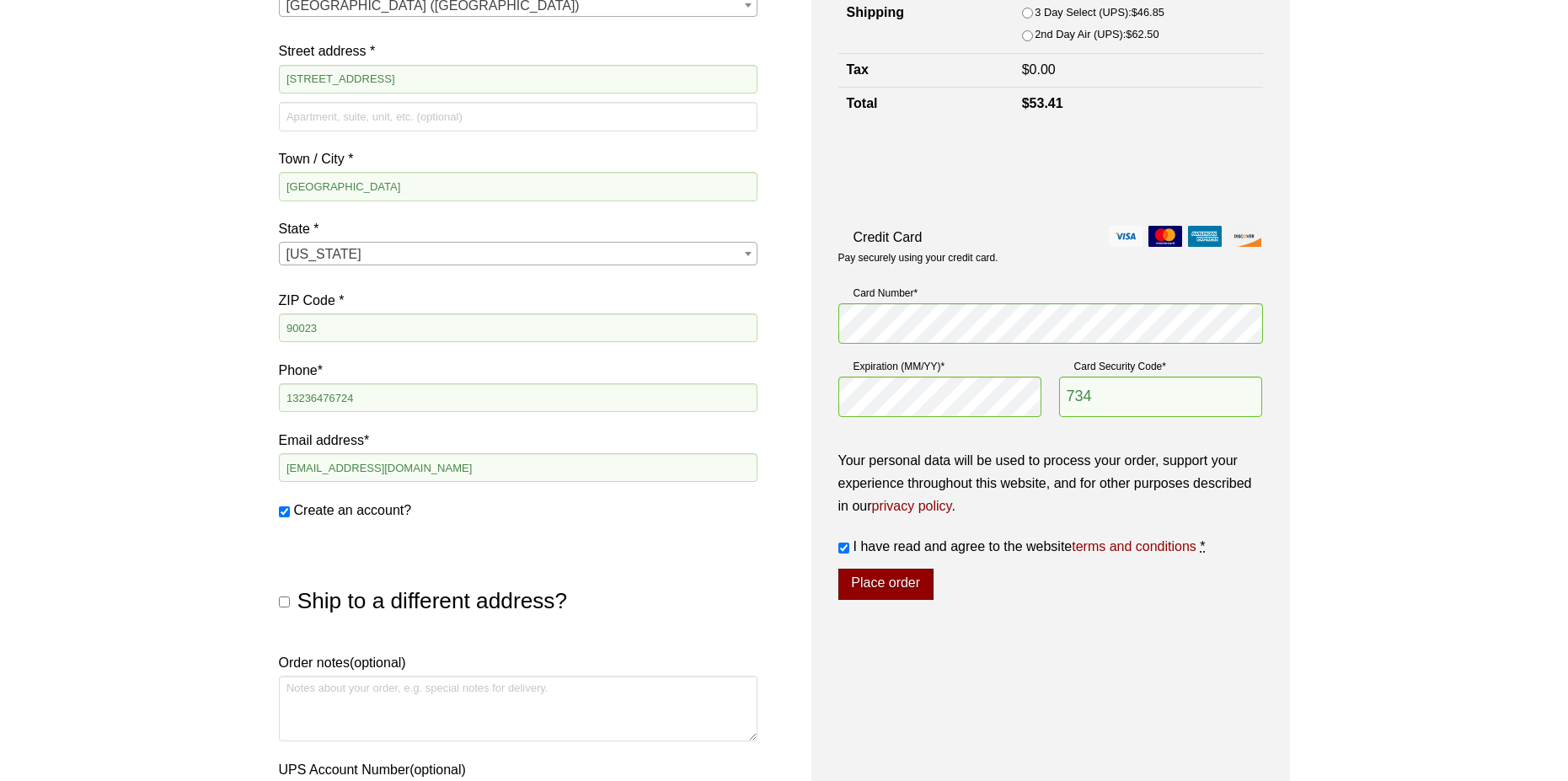
click at [874, 579] on button "Place order" at bounding box center [886, 585] width 95 height 32
